Goal: Task Accomplishment & Management: Manage account settings

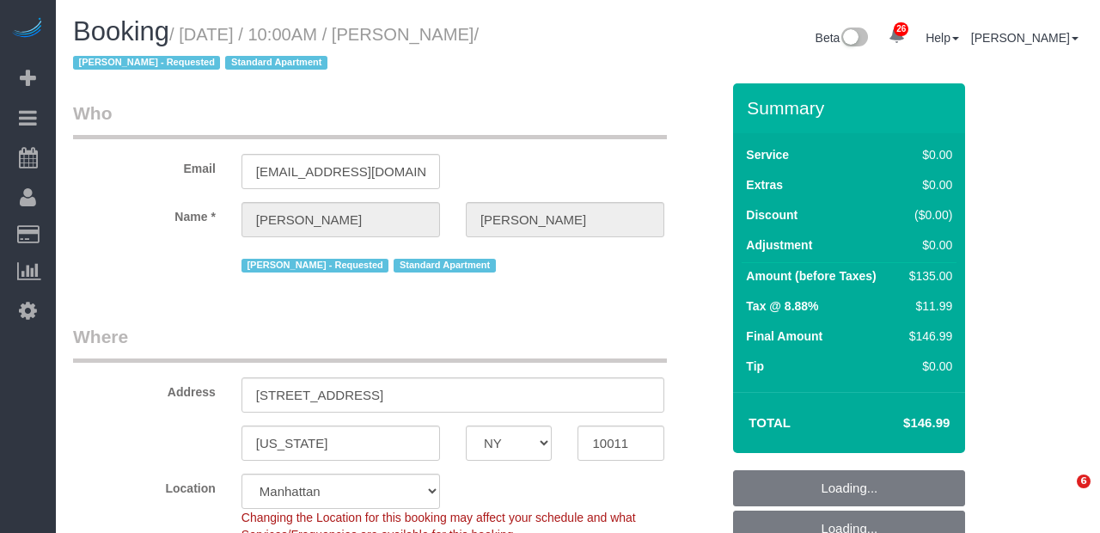
select select "NY"
select select "spot1"
select select "number:89"
select select "number:90"
select select "number:15"
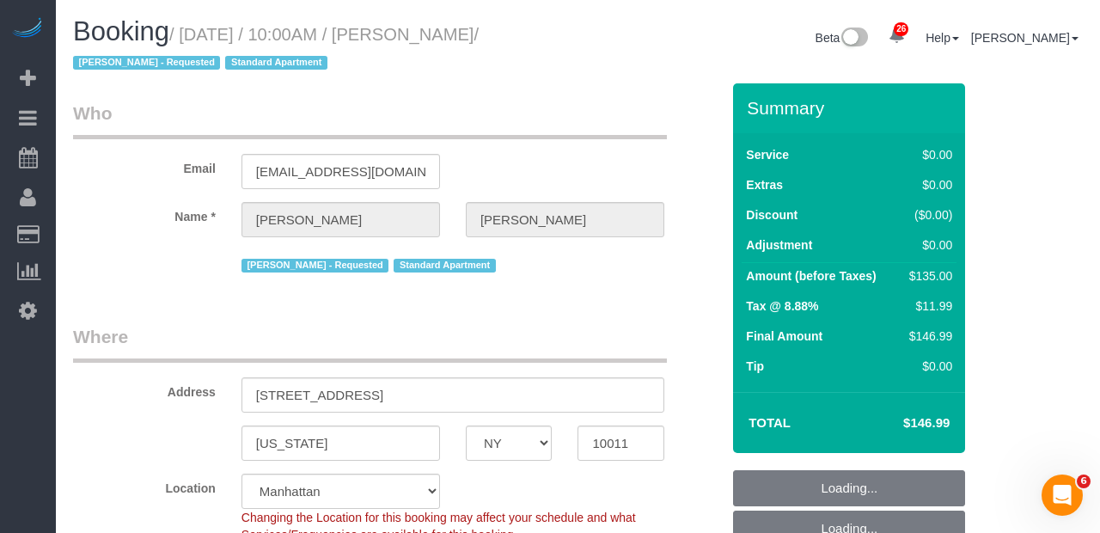
select select "number:6"
select select "object:1507"
select select "string:stripe-pm_1QQbW94VGloSiKo7oI7cNCgH"
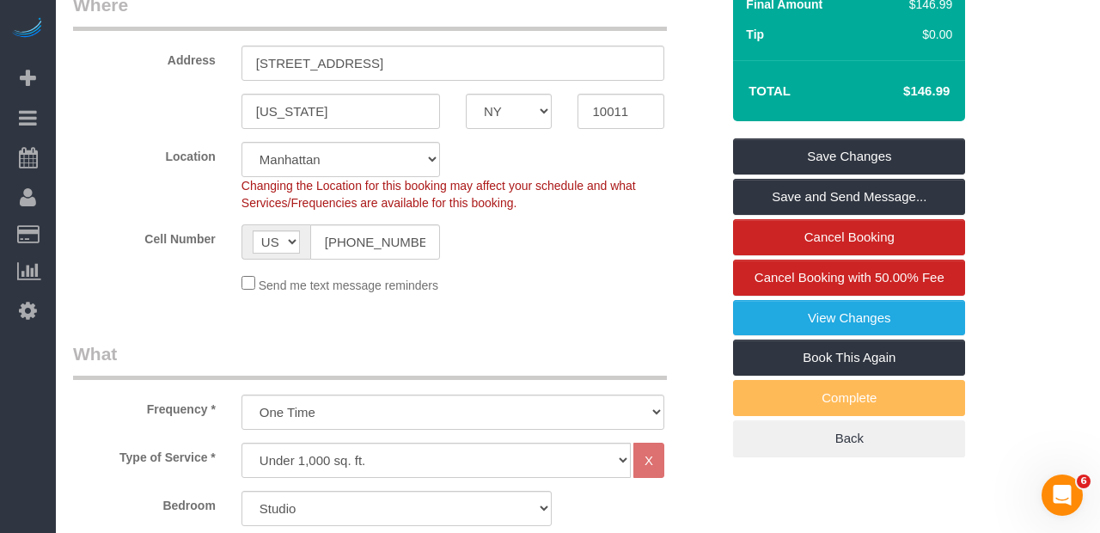
scroll to position [320, 0]
